Goal: Navigation & Orientation: Go to known website

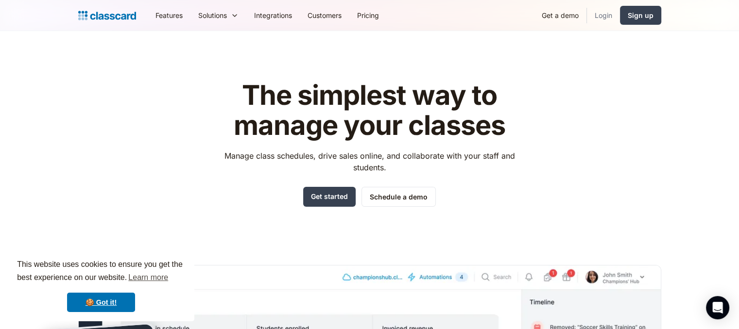
click at [610, 12] on link "Login" at bounding box center [603, 15] width 33 height 22
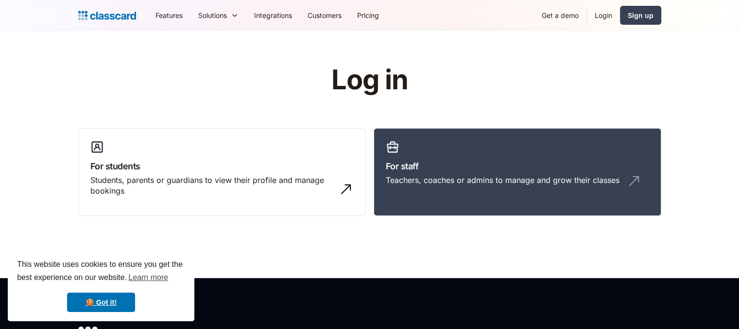
click at [466, 200] on link "For staff Teachers, coaches or admins to manage and grow their classes" at bounding box center [518, 172] width 288 height 88
